Goal: Register for event/course

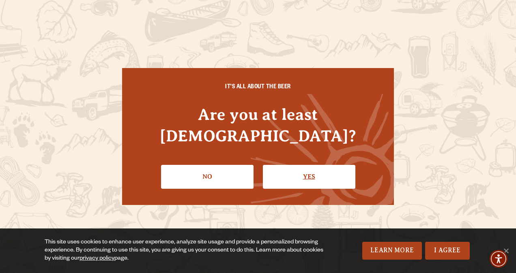
click at [299, 166] on link "Yes" at bounding box center [309, 177] width 93 height 24
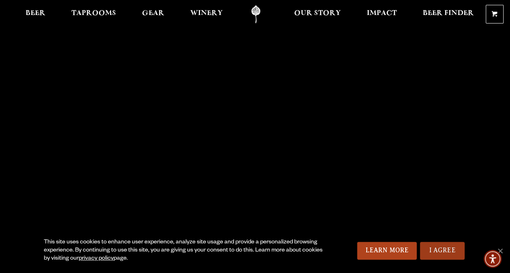
click at [444, 248] on link "I Agree" at bounding box center [442, 251] width 45 height 18
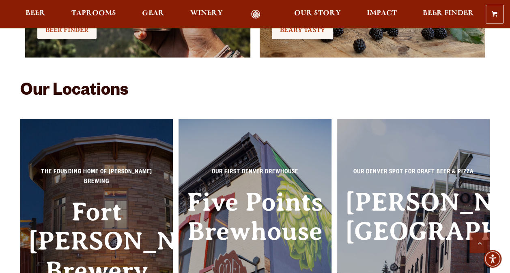
scroll to position [1730, 0]
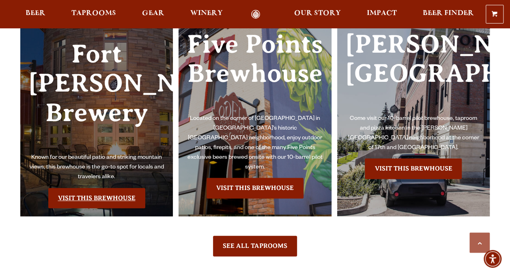
click at [99, 188] on link "Visit this Brewhouse" at bounding box center [96, 198] width 97 height 20
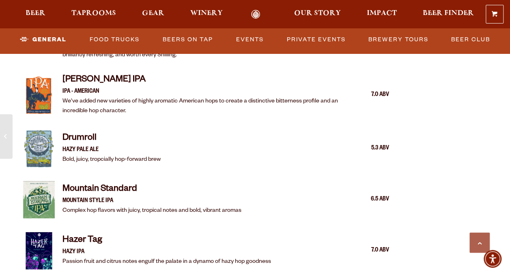
scroll to position [1055, 0]
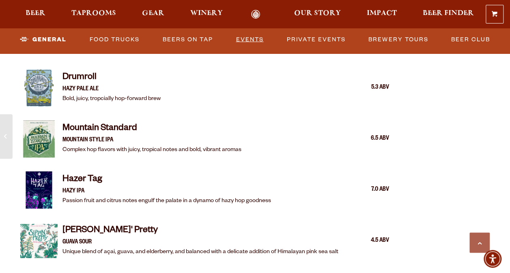
click at [253, 38] on link "Events" at bounding box center [250, 39] width 34 height 19
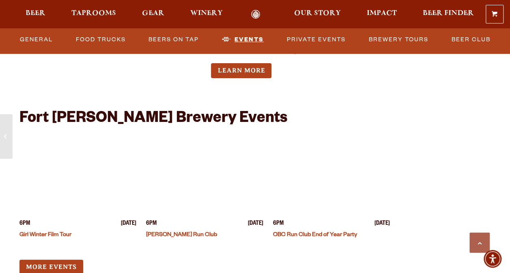
scroll to position [3151, 0]
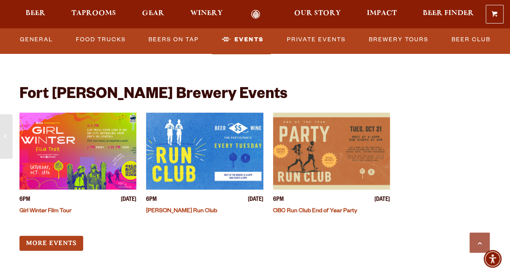
click at [79, 113] on img "View event details" at bounding box center [77, 151] width 117 height 77
